Goal: Check status: Check status

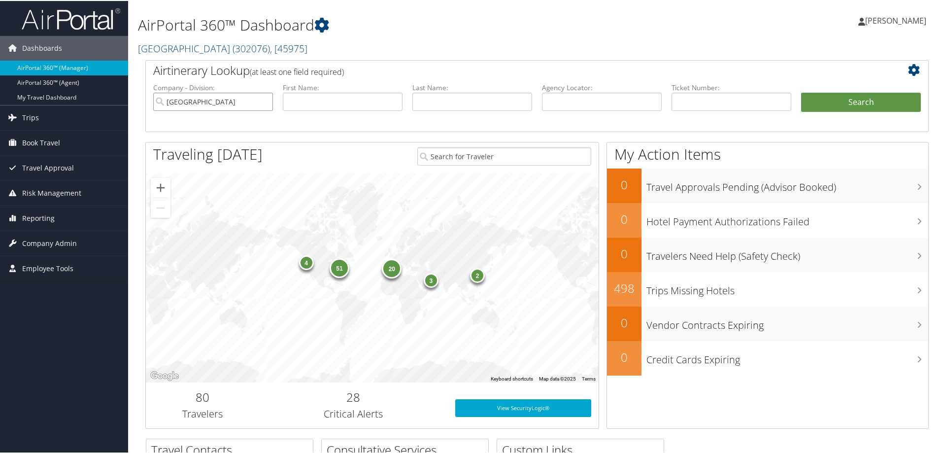
click at [266, 102] on input "Temple University" at bounding box center [213, 101] width 120 height 18
click at [574, 100] on input "text" at bounding box center [602, 101] width 120 height 18
type input "olyjxj"
click at [801, 92] on button "Search" at bounding box center [861, 102] width 120 height 20
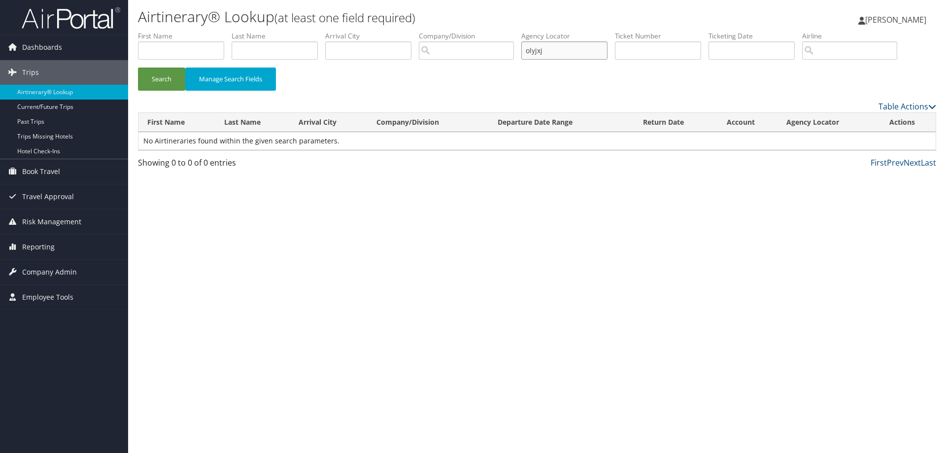
drag, startPoint x: 560, startPoint y: 55, endPoint x: 522, endPoint y: 57, distance: 38.5
click at [522, 31] on ul "First Name Last Name Departure City Arrival City Company/Division Airport/City …" at bounding box center [537, 31] width 798 height 0
type input "OLYJXJ"
click at [138, 68] on button "Search" at bounding box center [161, 79] width 47 height 23
